Goal: Ask a question

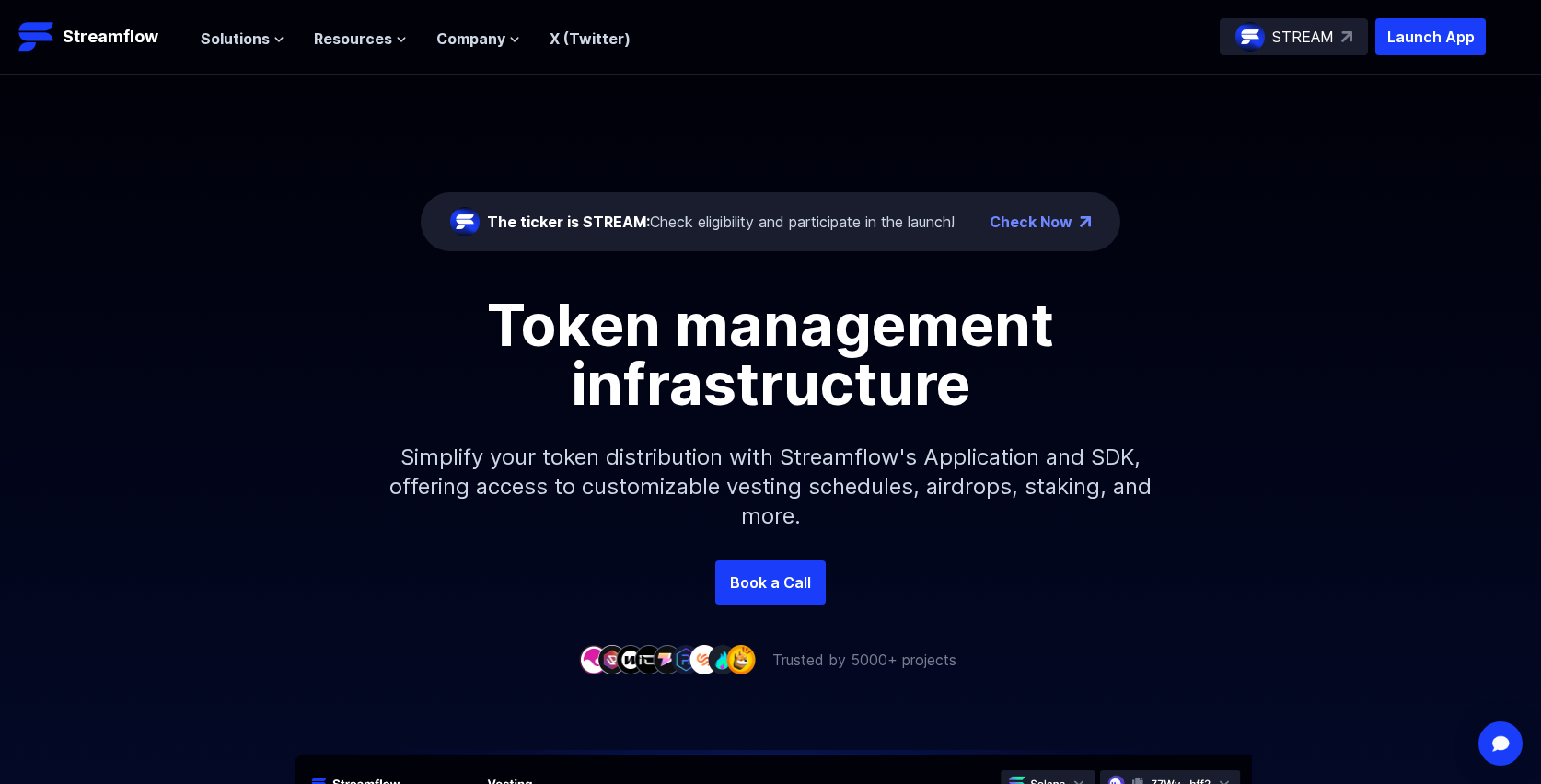
click at [1320, 38] on p "STREAM" at bounding box center [1303, 37] width 61 height 22
click at [486, 32] on span "Company" at bounding box center [470, 39] width 69 height 22
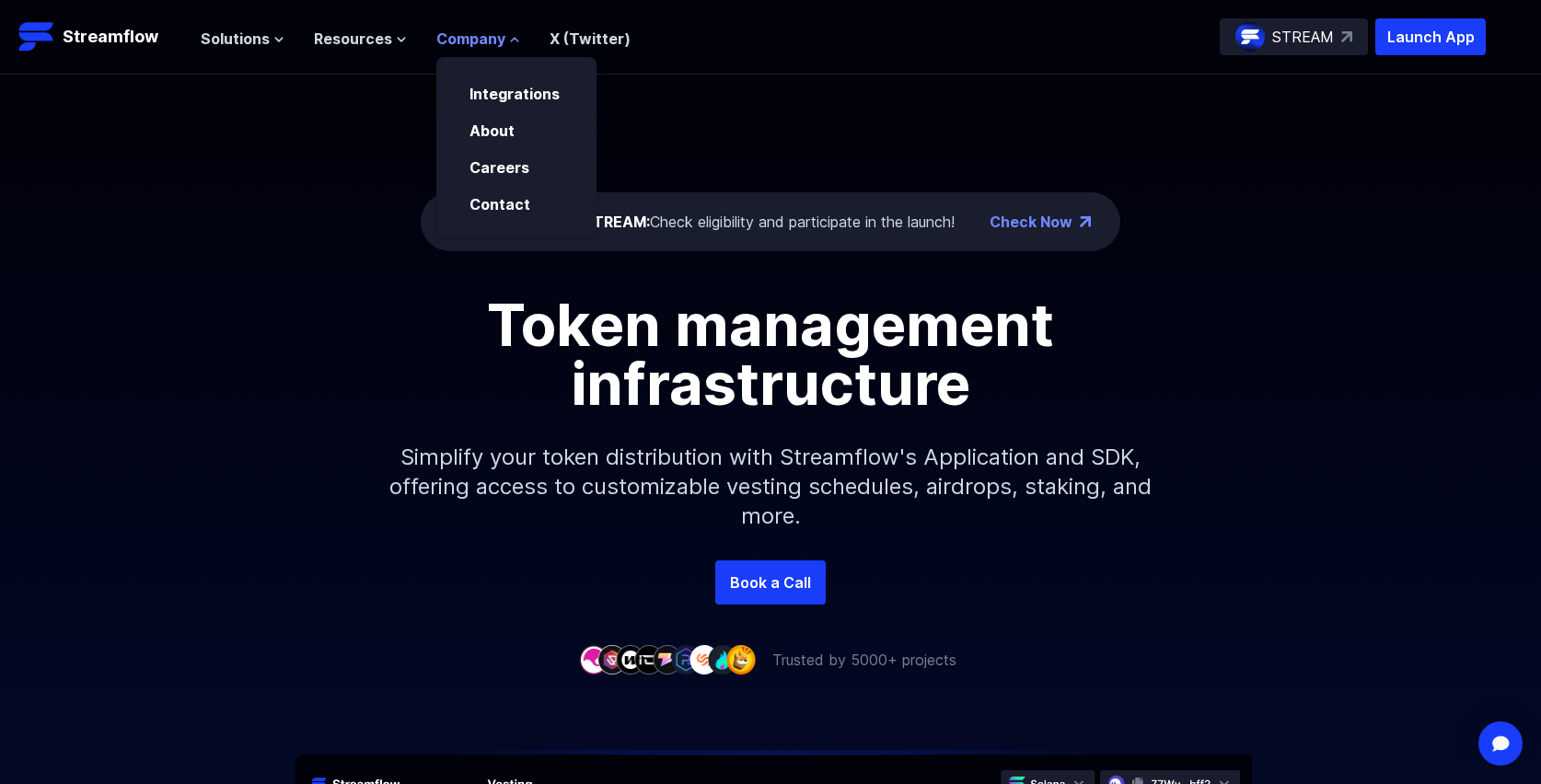
click at [485, 32] on span "Company" at bounding box center [470, 39] width 69 height 22
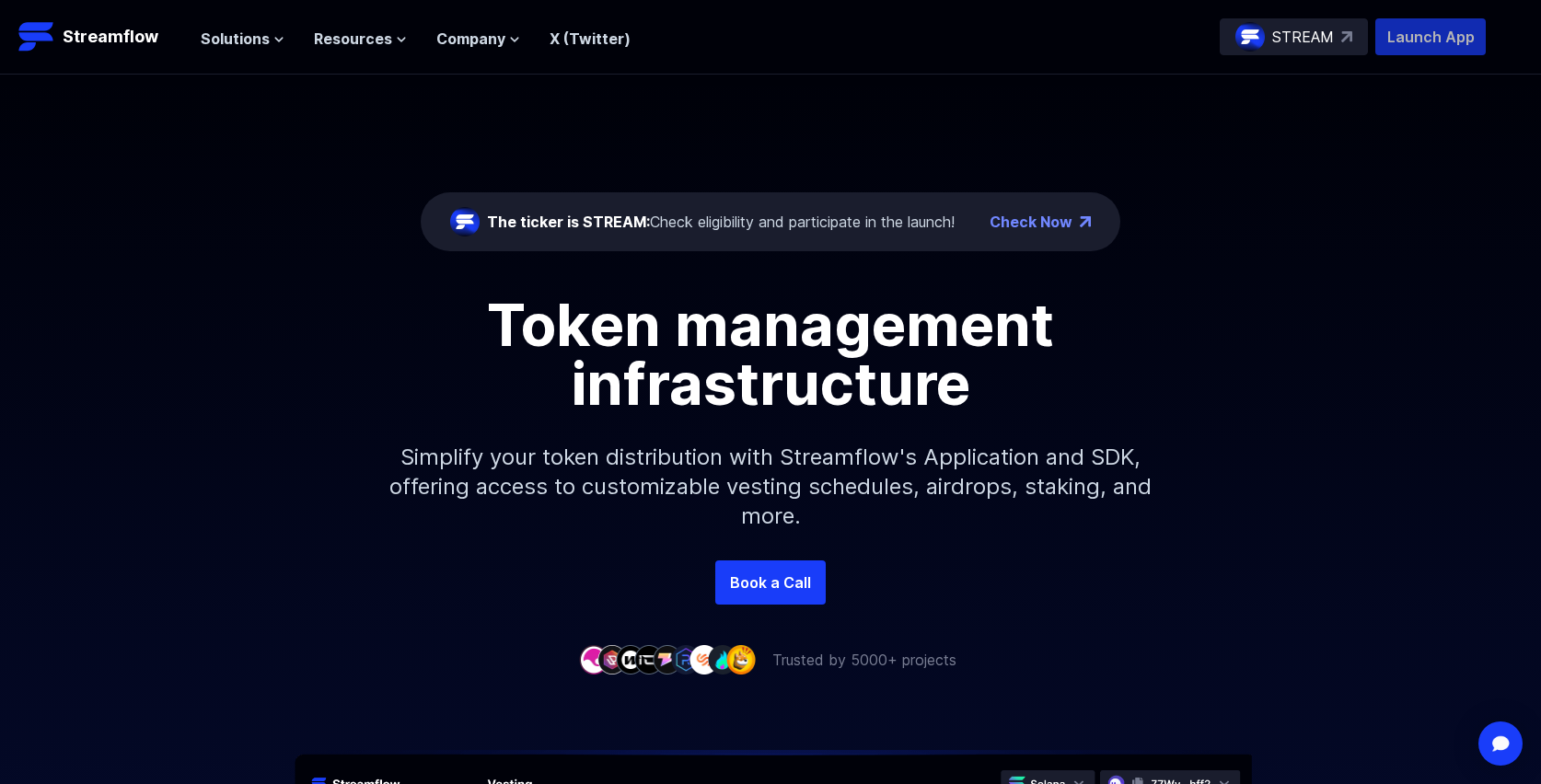
click at [1433, 37] on p "Launch App" at bounding box center [1430, 37] width 110 height 37
click at [1499, 761] on div "Open Intercom Messenger" at bounding box center [1500, 743] width 49 height 49
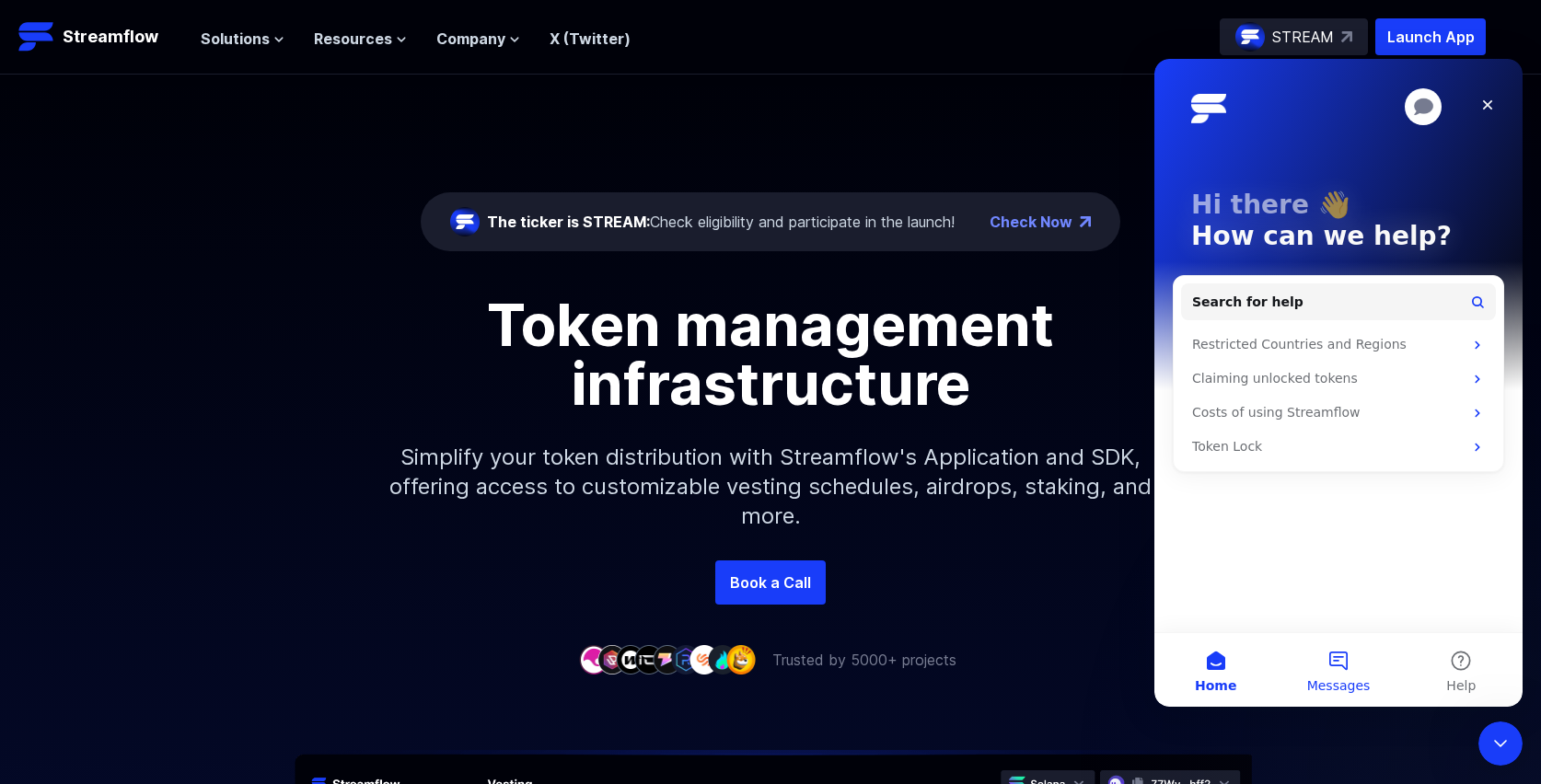
click at [1334, 665] on button "Messages" at bounding box center [1338, 669] width 122 height 73
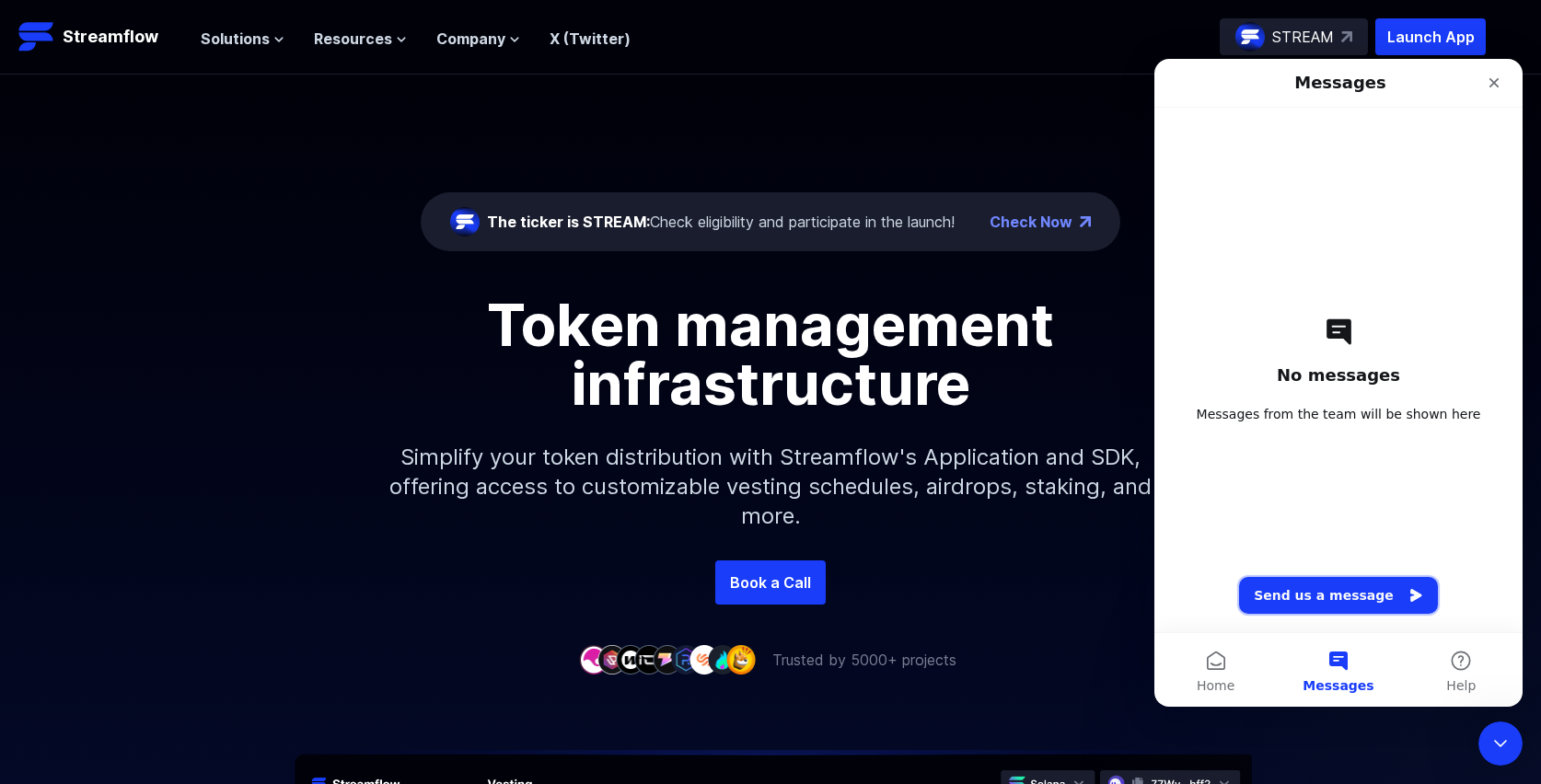
click at [1329, 597] on button "Send us a message" at bounding box center [1338, 595] width 198 height 37
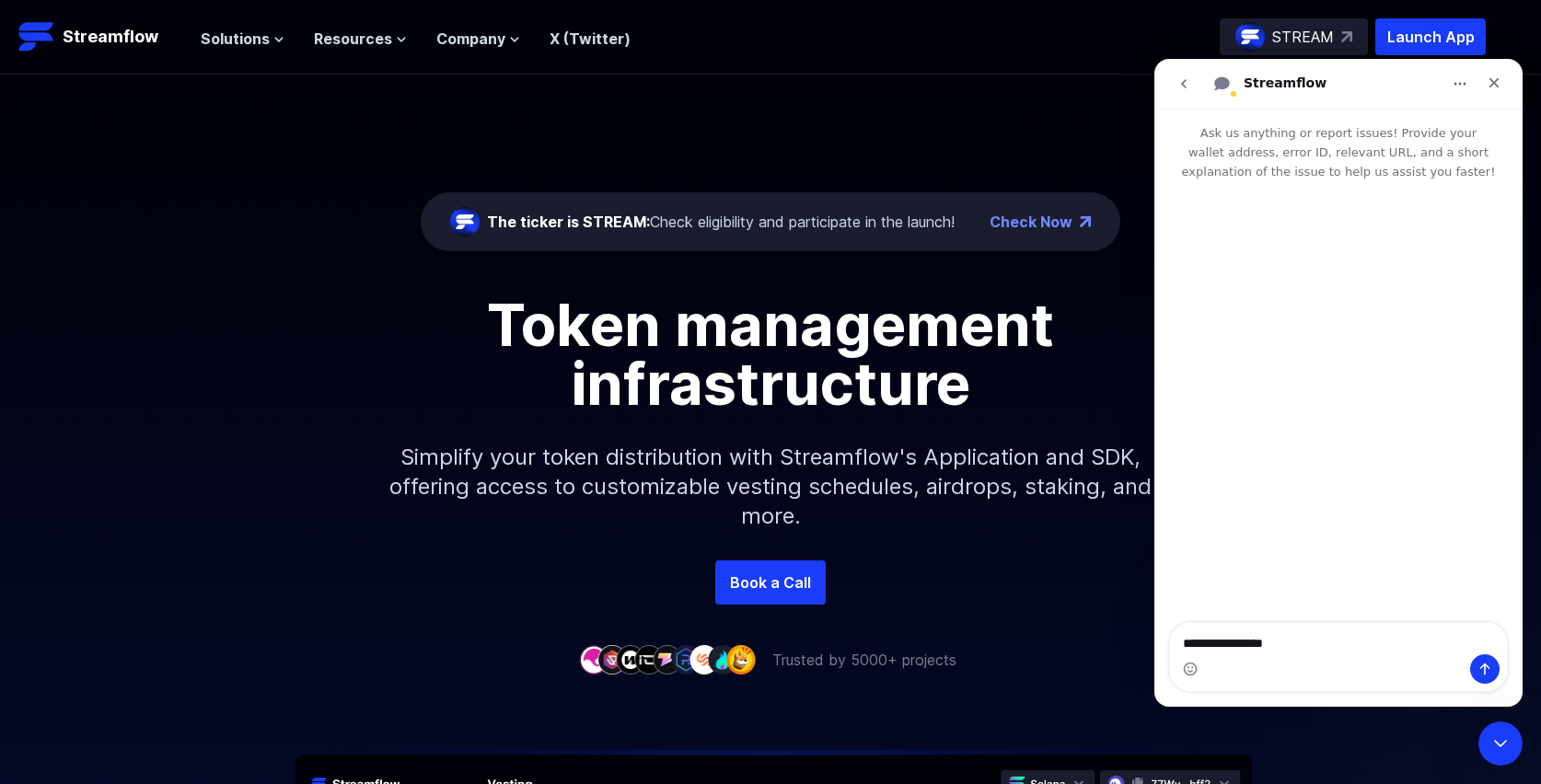
type textarea "**********"
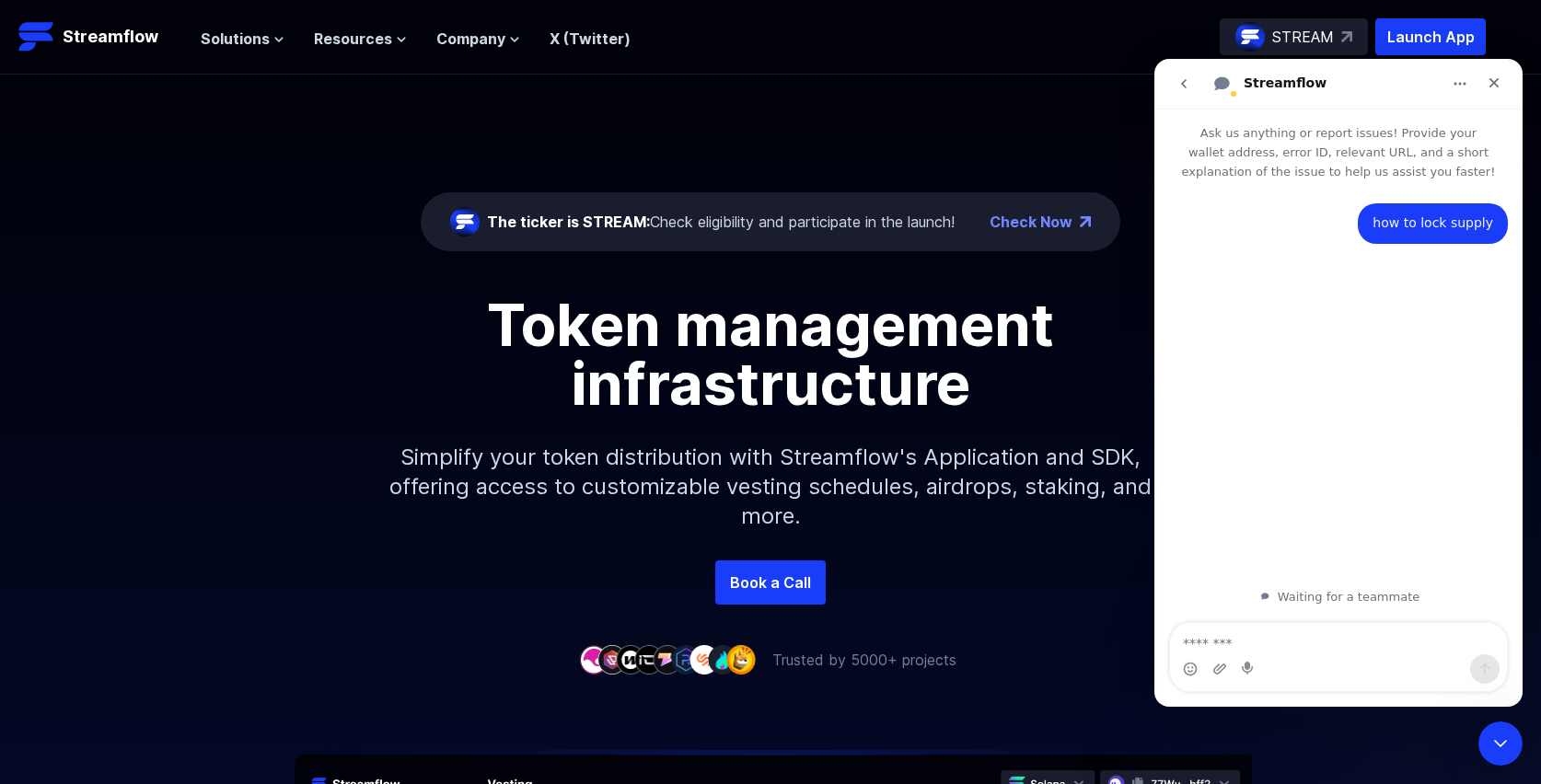
click at [1333, 643] on textarea "Message…" at bounding box center [1338, 639] width 337 height 32
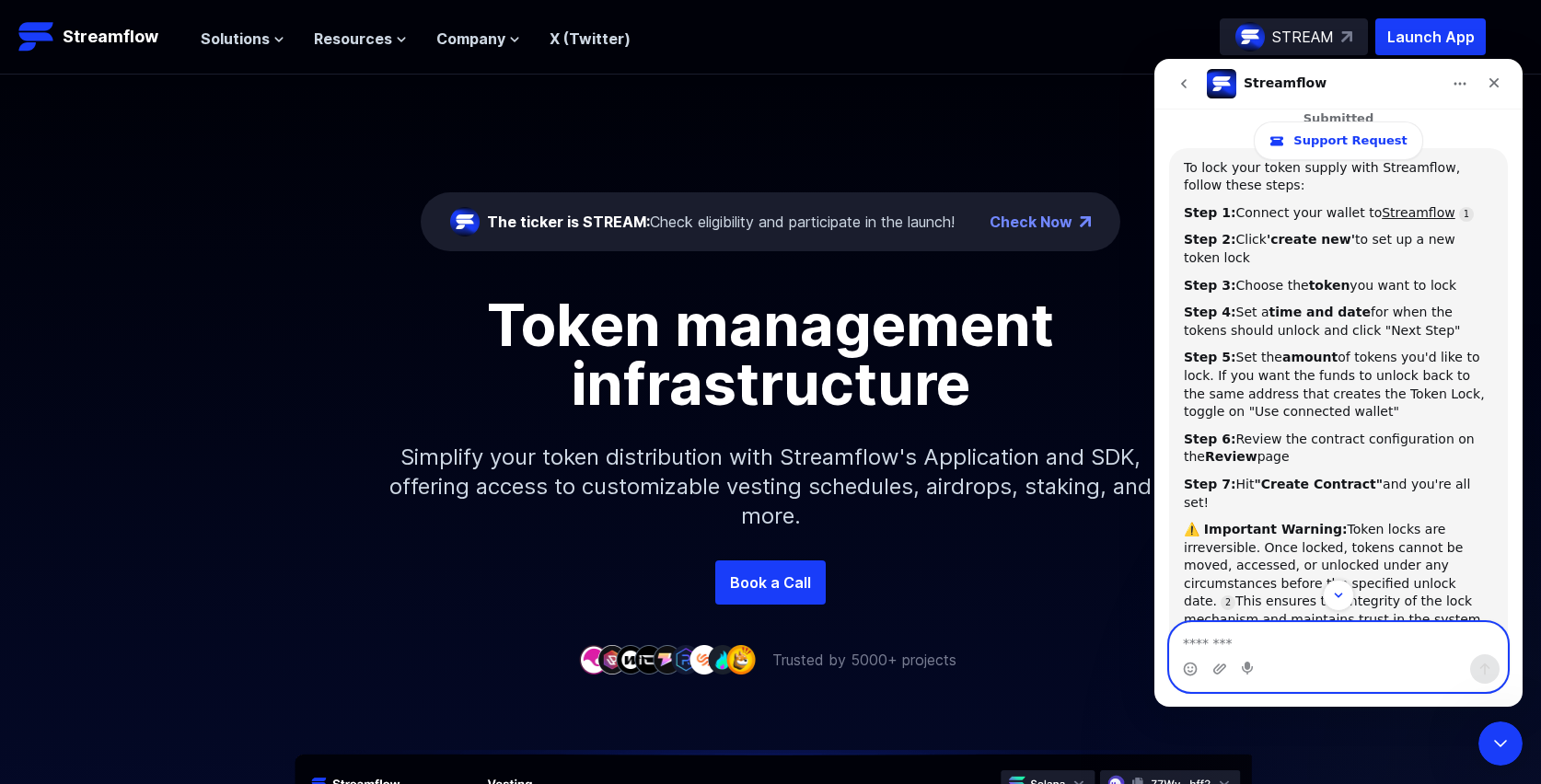
scroll to position [226, 0]
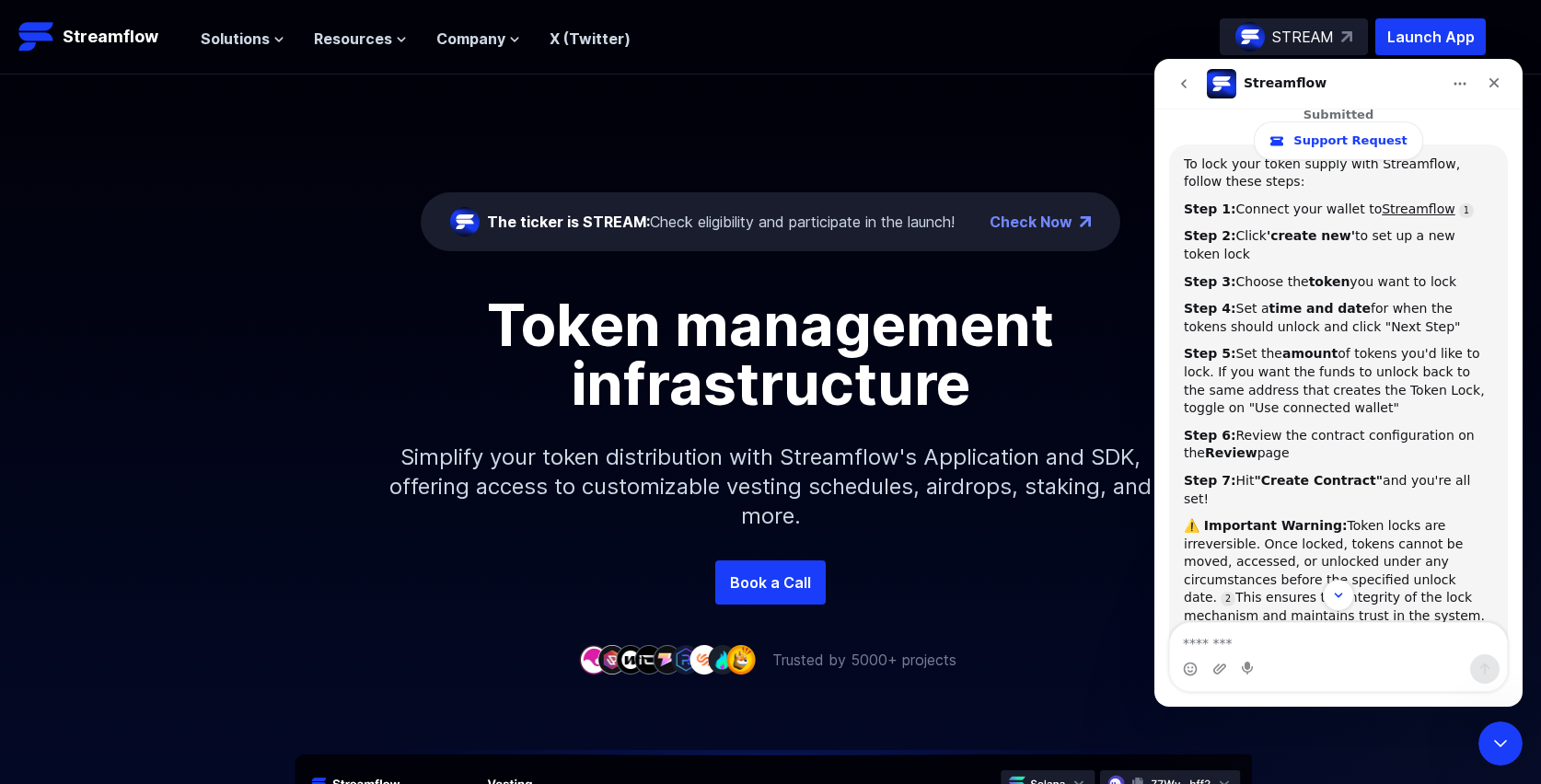
click at [1077, 132] on div "The ticker is STREAM: Check eligibility and participate in the launch! Check No…" at bounding box center [770, 317] width 1541 height 486
click at [1493, 75] on icon "Close" at bounding box center [1494, 82] width 15 height 15
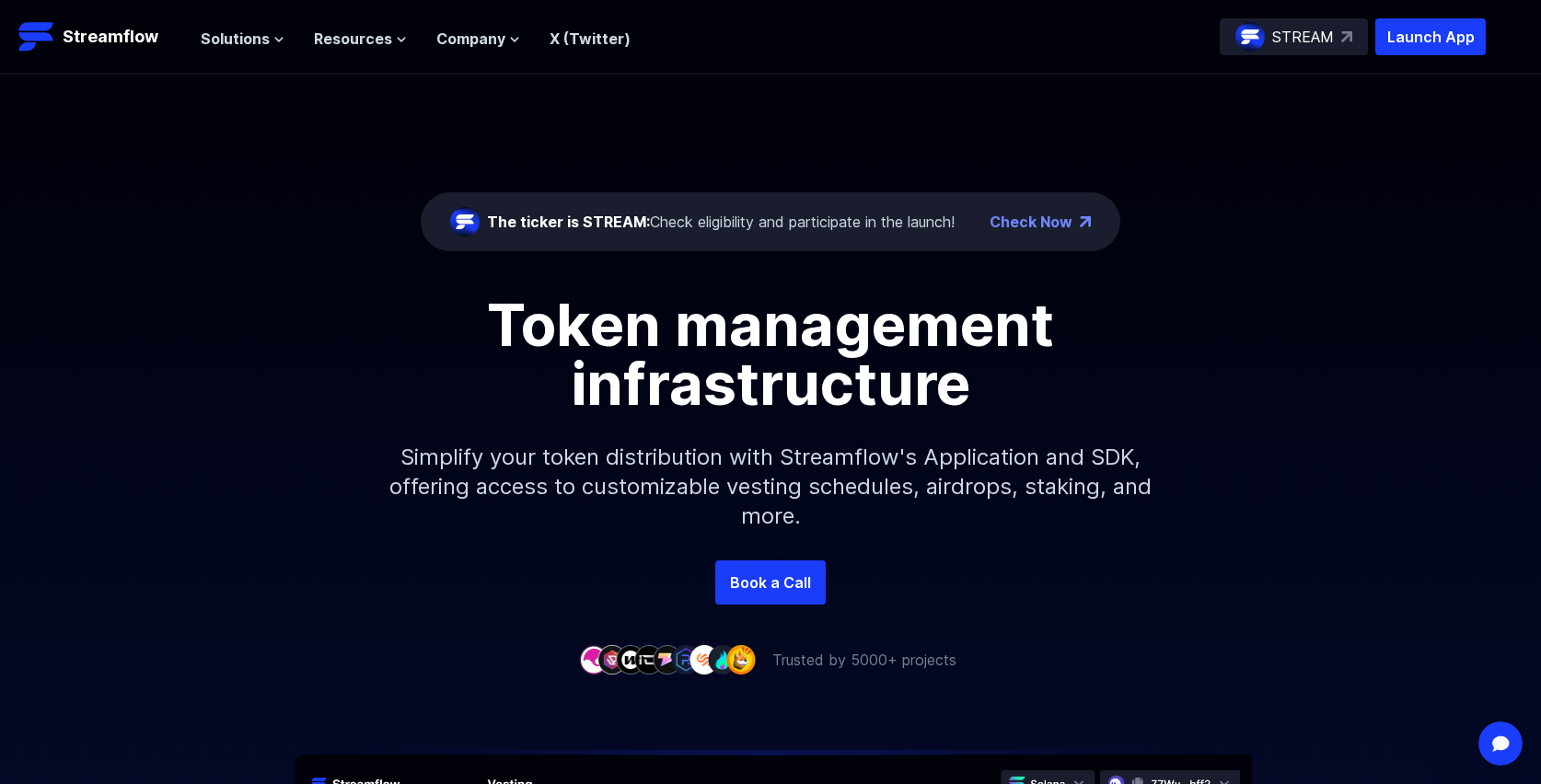
scroll to position [267, 0]
click at [56, 40] on link "Streamflow" at bounding box center [100, 37] width 164 height 37
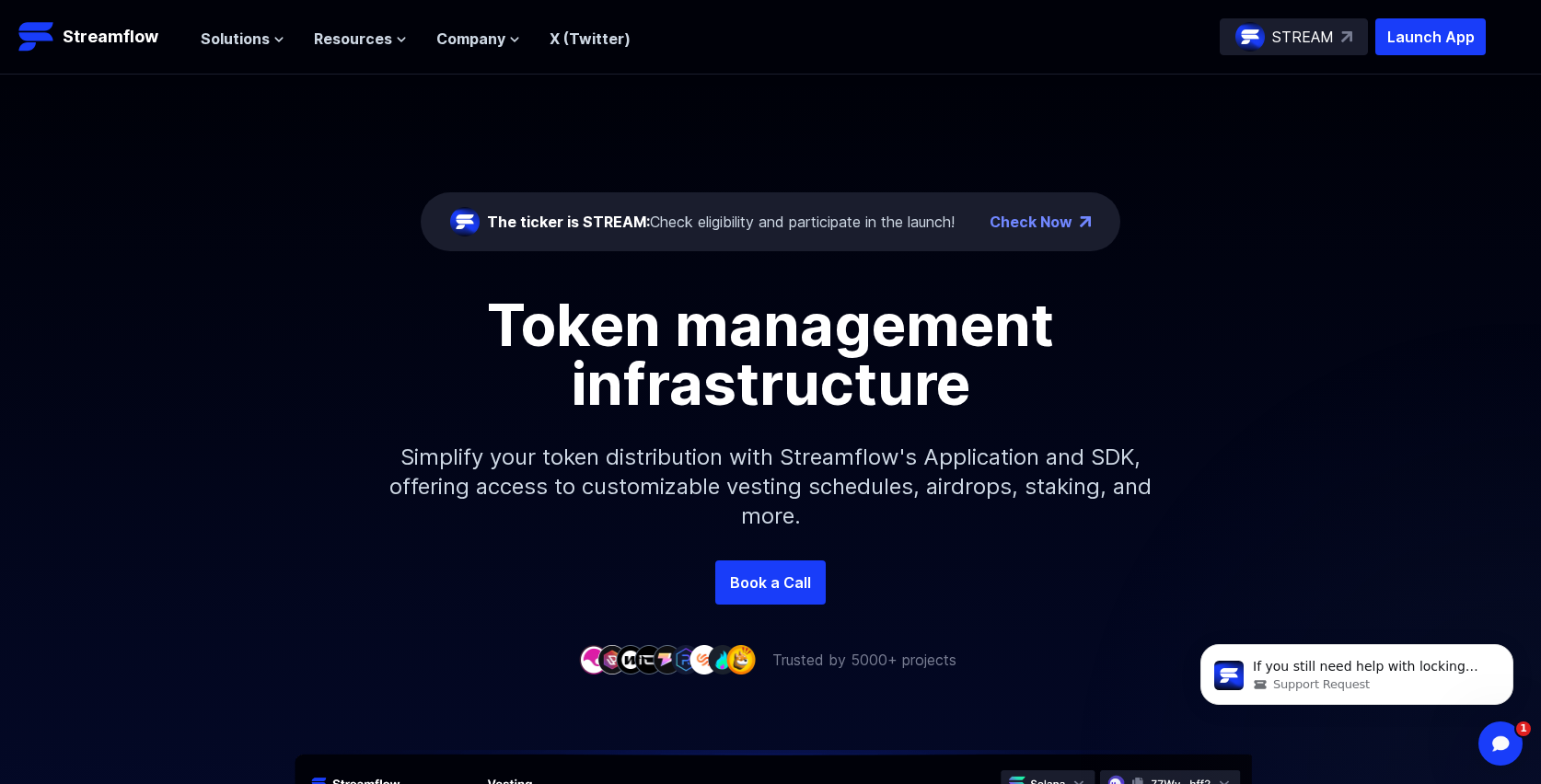
click at [1329, 40] on p "STREAM" at bounding box center [1303, 37] width 61 height 22
